Goal: Communication & Community: Answer question/provide support

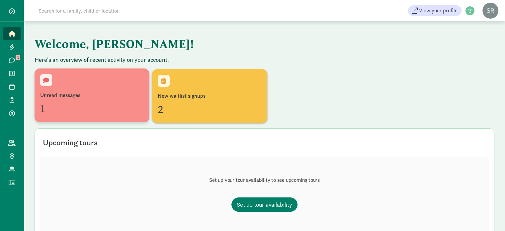
click at [64, 110] on div "1" at bounding box center [92, 109] width 104 height 16
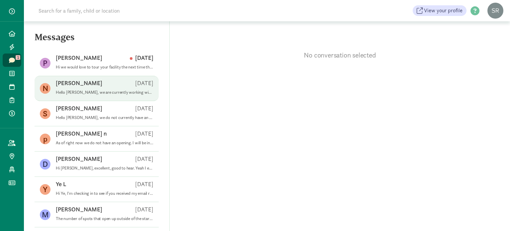
click at [98, 93] on p "Hello Nadiya, we are currently working with a family on enrolling for that spot…" at bounding box center [105, 92] width 98 height 5
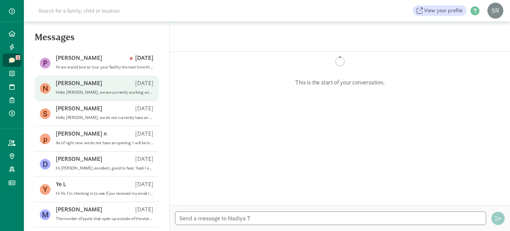
scroll to position [254, 0]
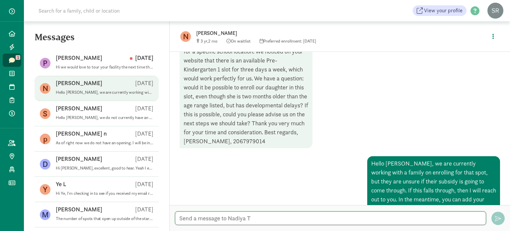
click at [240, 218] on textarea at bounding box center [330, 218] width 311 height 14
paste textarea "The enrollment with the other family fell through so we are able to offer you c…"
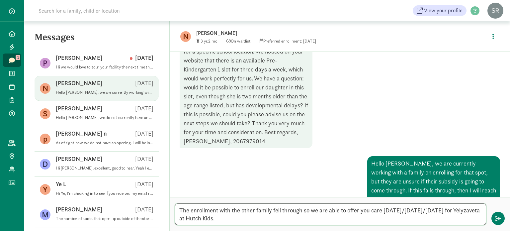
type textarea "The enrollment with the other family fell through so we are able to offer you c…"
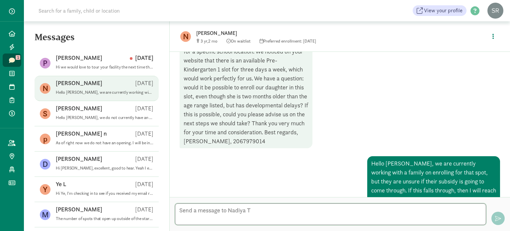
scroll to position [314, 0]
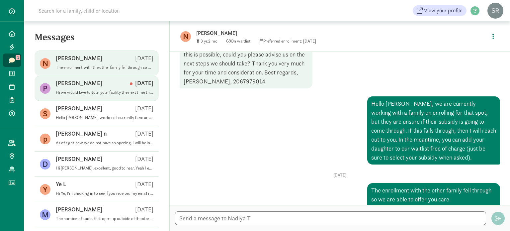
click at [106, 82] on div "Paula M Sep 04" at bounding box center [105, 84] width 98 height 11
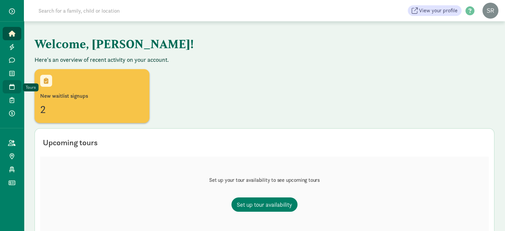
click at [11, 88] on icon at bounding box center [11, 87] width 5 height 6
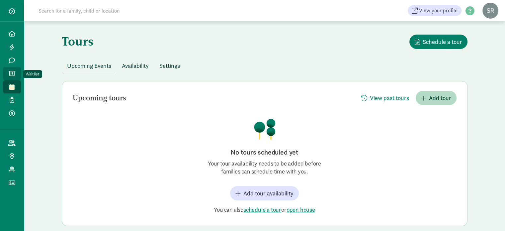
click at [15, 72] on span at bounding box center [12, 73] width 8 height 6
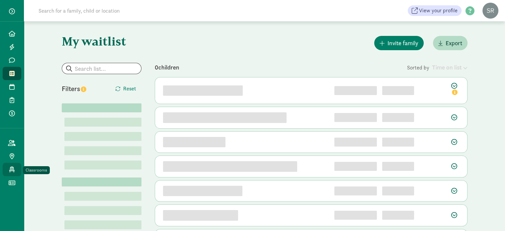
click at [11, 166] on icon at bounding box center [11, 169] width 5 height 6
